Goal: Information Seeking & Learning: Learn about a topic

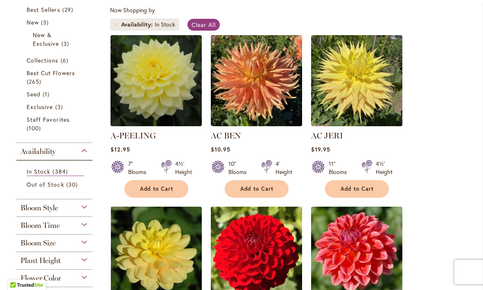
scroll to position [198, 0]
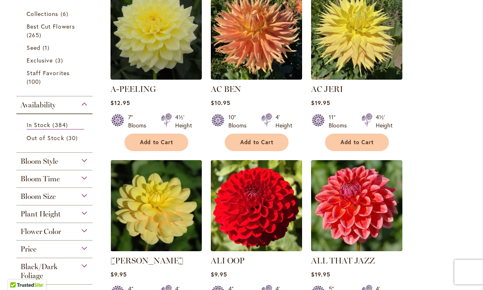
click at [87, 162] on div "Bloom Style" at bounding box center [54, 159] width 76 height 13
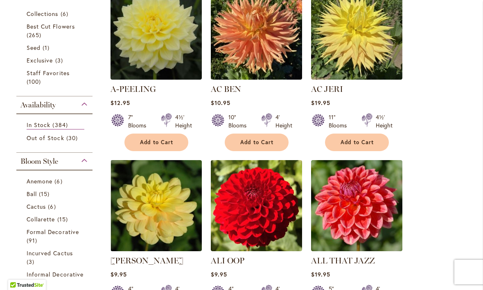
scroll to position [352, 0]
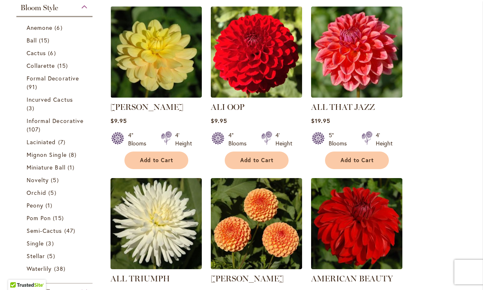
click at [63, 156] on span "Mignon Single" at bounding box center [47, 155] width 40 height 8
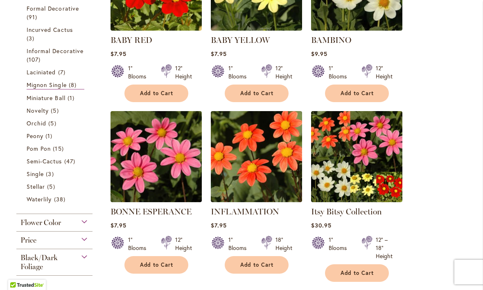
scroll to position [230, 0]
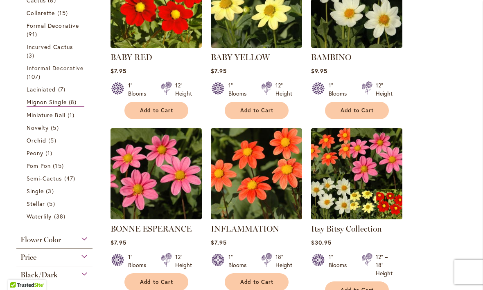
click at [45, 126] on span "Novelty" at bounding box center [38, 128] width 22 height 8
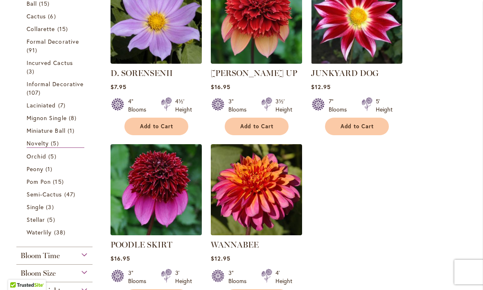
scroll to position [232, 0]
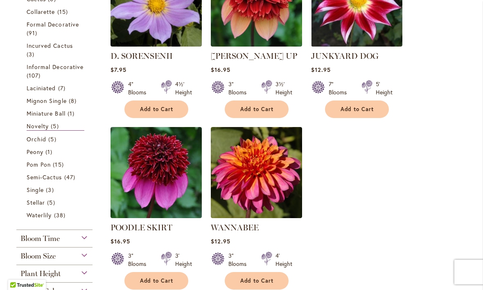
click at [38, 153] on span "Peony" at bounding box center [35, 152] width 17 height 8
